Goal: Task Accomplishment & Management: Use online tool/utility

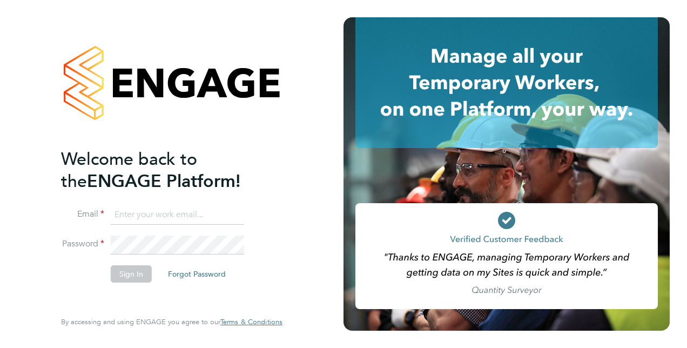
type input "ian.walker@vistry.co.uk"
click at [129, 272] on button "Sign In" at bounding box center [131, 273] width 41 height 17
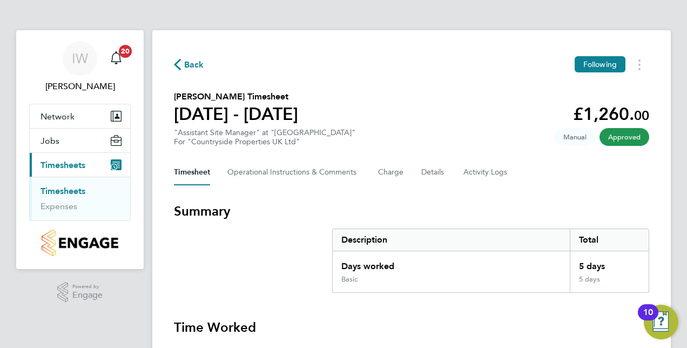
click at [71, 187] on link "Timesheets" at bounding box center [63, 191] width 45 height 10
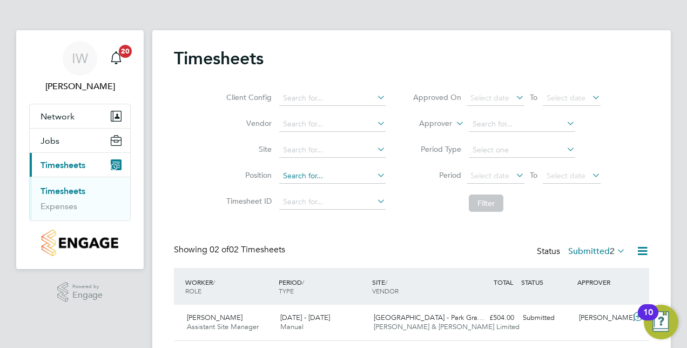
scroll to position [67, 0]
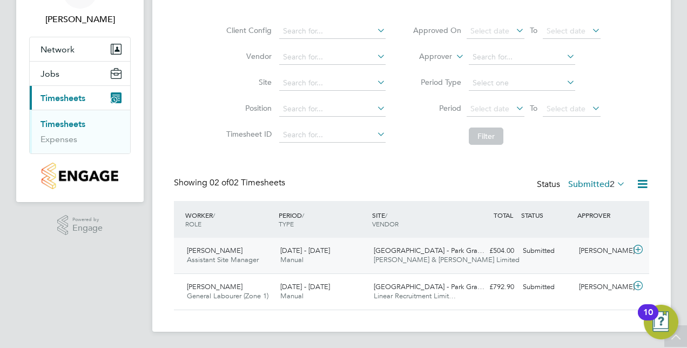
click at [214, 249] on span "[PERSON_NAME]" at bounding box center [215, 250] width 56 height 9
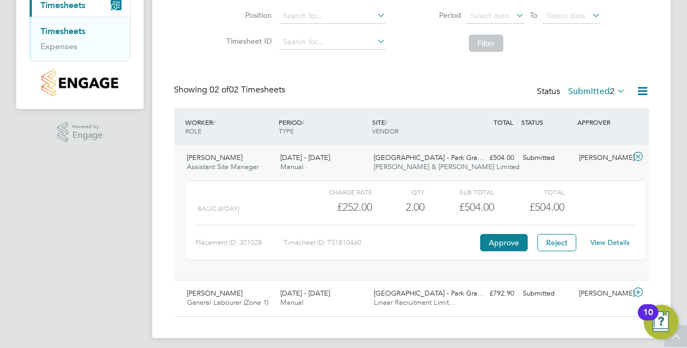
scroll to position [160, 0]
click at [500, 244] on button "Approve" at bounding box center [504, 242] width 48 height 17
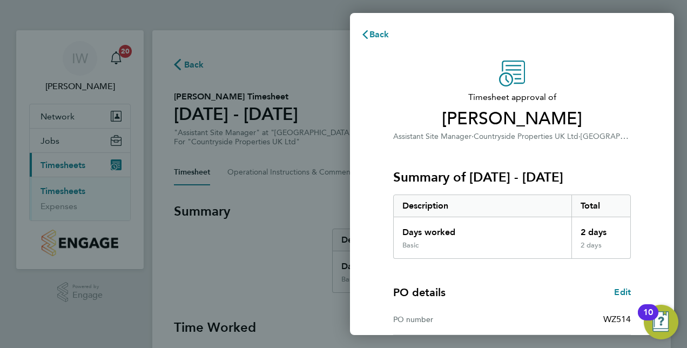
scroll to position [138, 0]
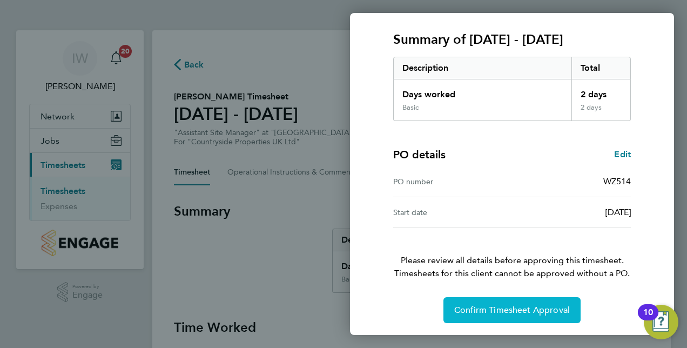
click at [514, 309] on span "Confirm Timesheet Approval" at bounding box center [513, 310] width 116 height 11
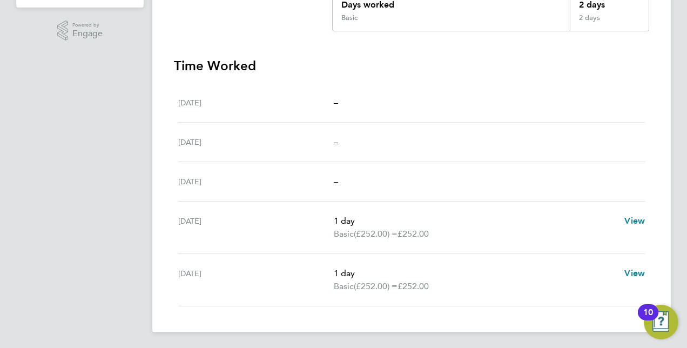
scroll to position [196, 0]
